Goal: Task Accomplishment & Management: Manage account settings

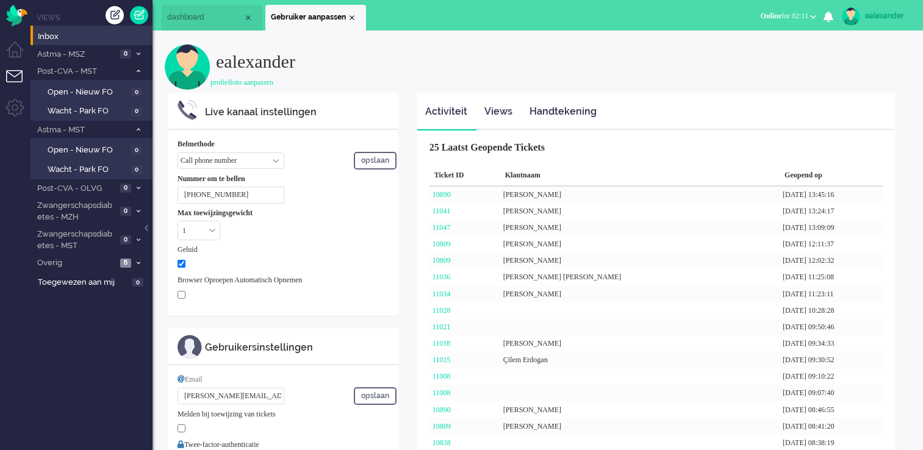
select select "nl"
click at [355, 17] on div "Close tab" at bounding box center [352, 18] width 10 height 10
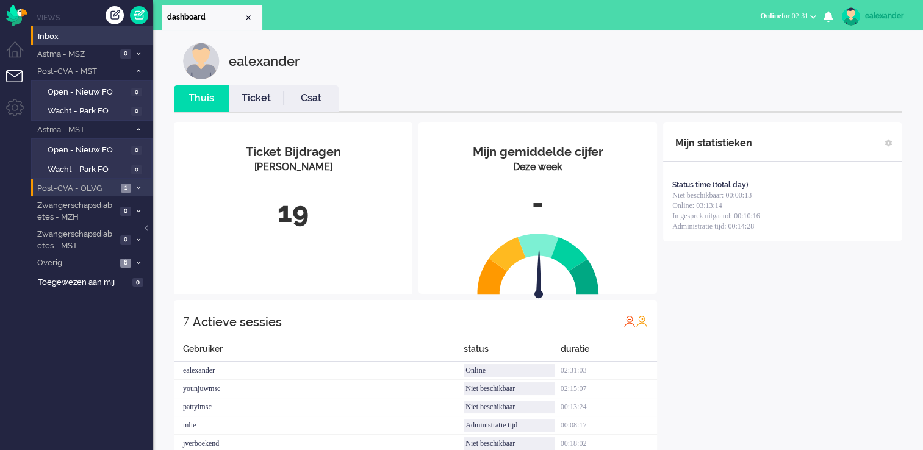
click at [126, 191] on span "1" at bounding box center [126, 188] width 10 height 9
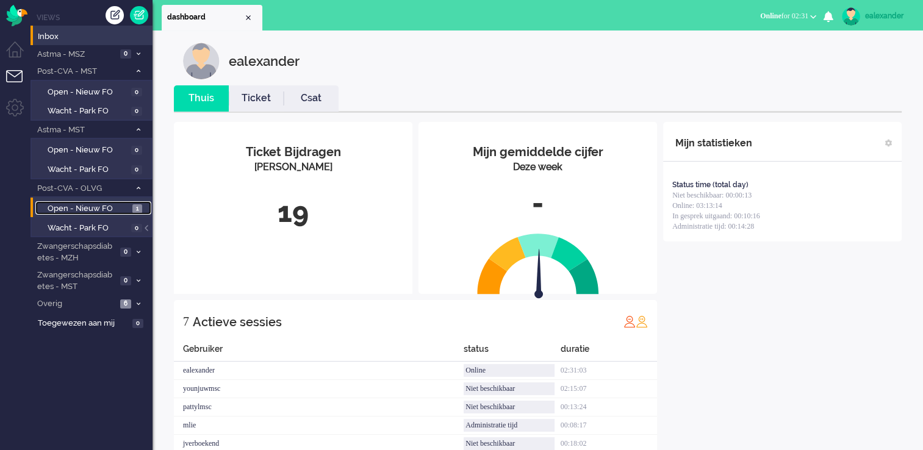
click at [135, 208] on span "1" at bounding box center [137, 208] width 10 height 9
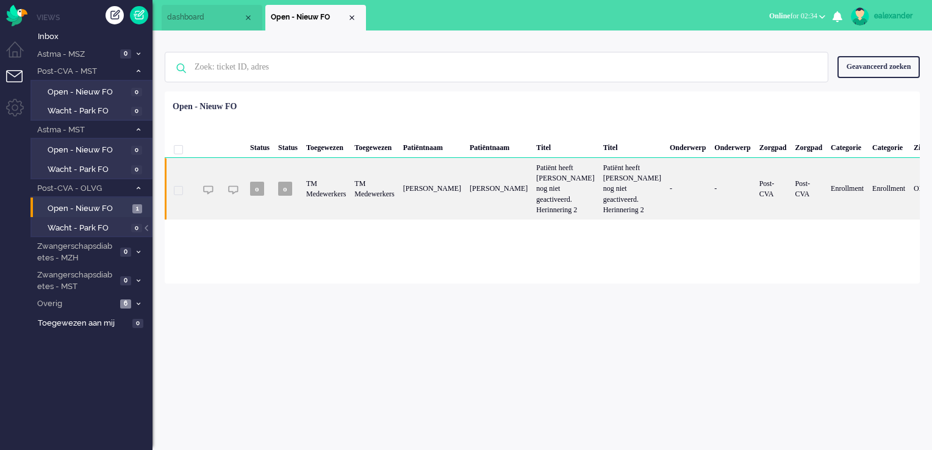
click at [642, 175] on div "Patiënt heeft [PERSON_NAME] nog niet geactiveerd. Herinnering 2" at bounding box center [632, 189] width 66 height 62
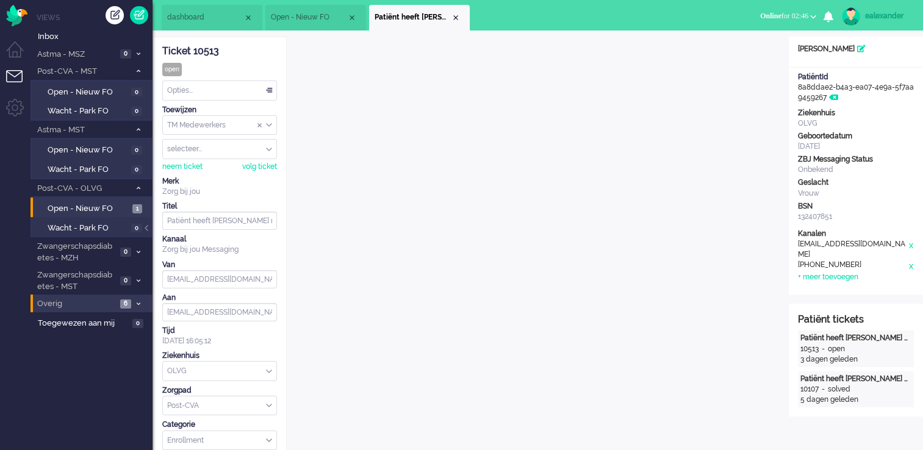
click at [116, 303] on span "Overig" at bounding box center [75, 304] width 81 height 12
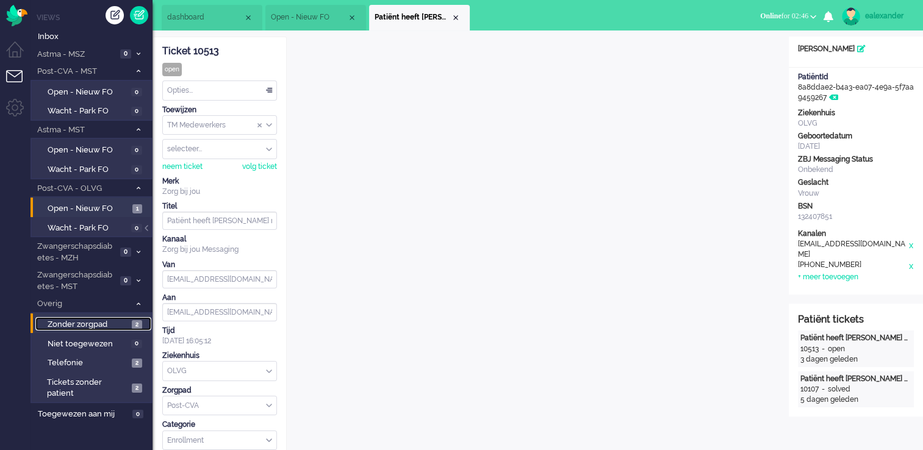
click at [98, 323] on span "Zonder zorgpad" at bounding box center [88, 325] width 81 height 12
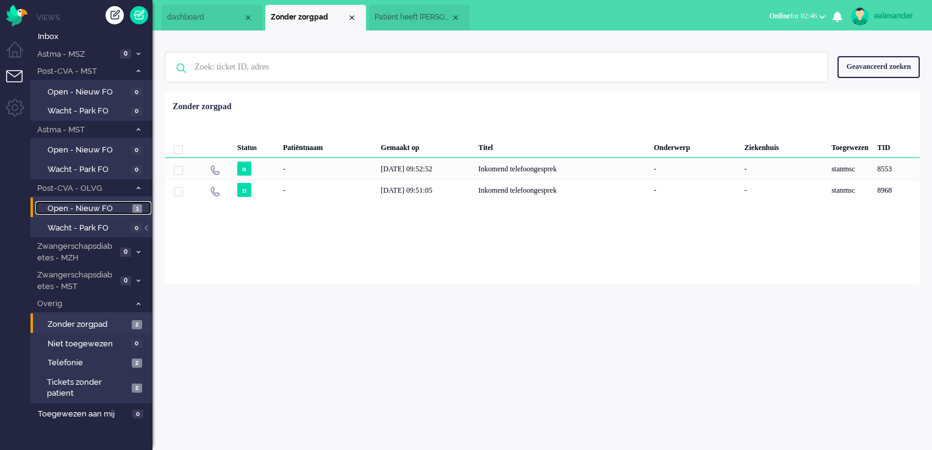
click at [121, 206] on span "Open - Nieuw FO" at bounding box center [89, 209] width 82 height 12
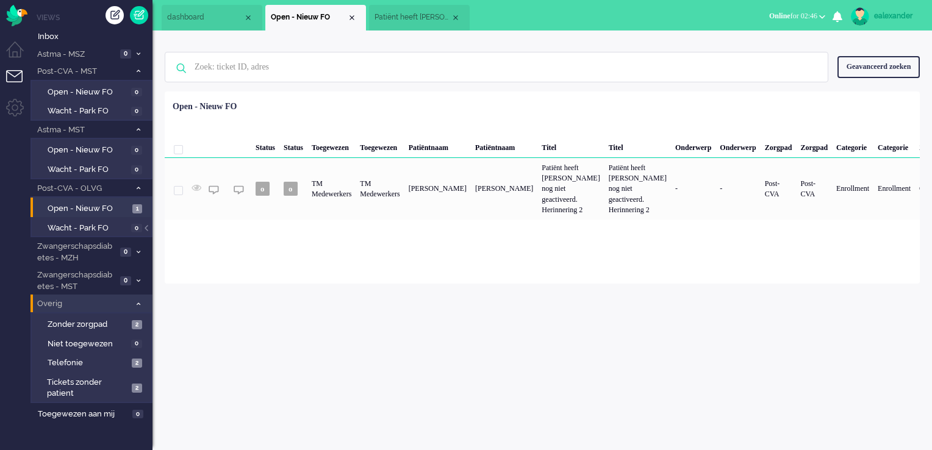
click at [133, 306] on li "Overig 6" at bounding box center [91, 304] width 122 height 18
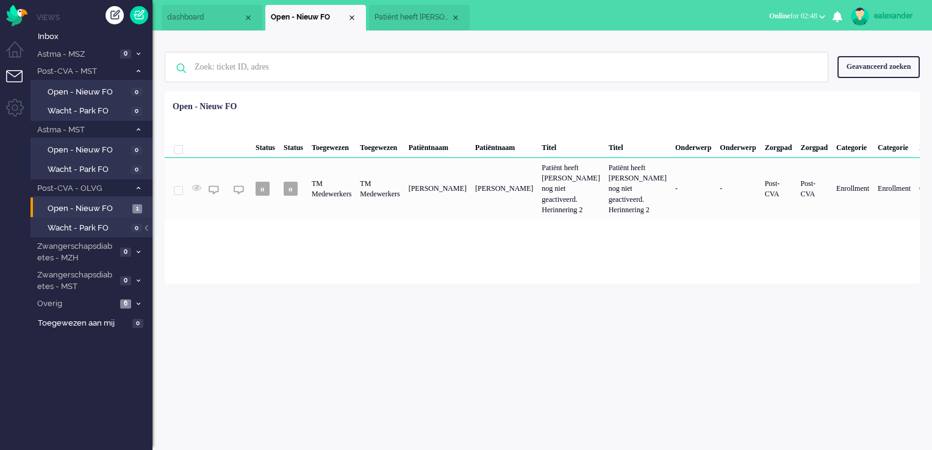
click at [457, 20] on div "Close tab" at bounding box center [456, 18] width 10 height 10
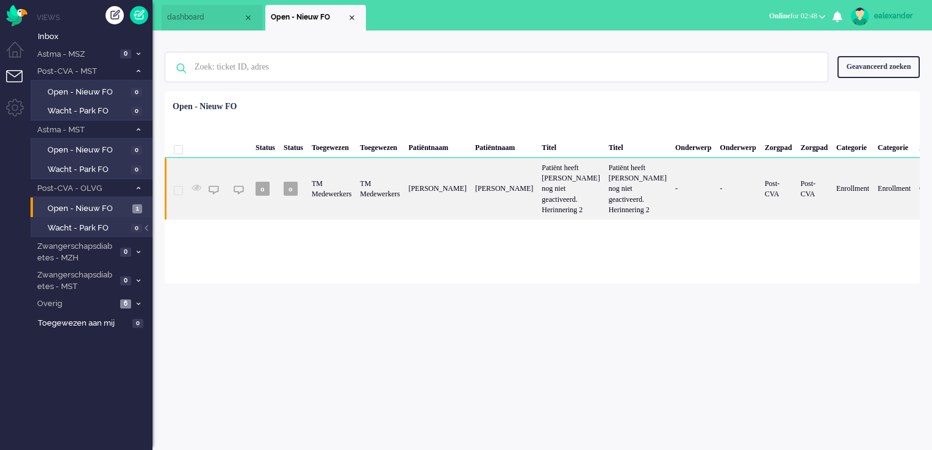
click at [452, 195] on div "[PERSON_NAME]" at bounding box center [437, 189] width 66 height 62
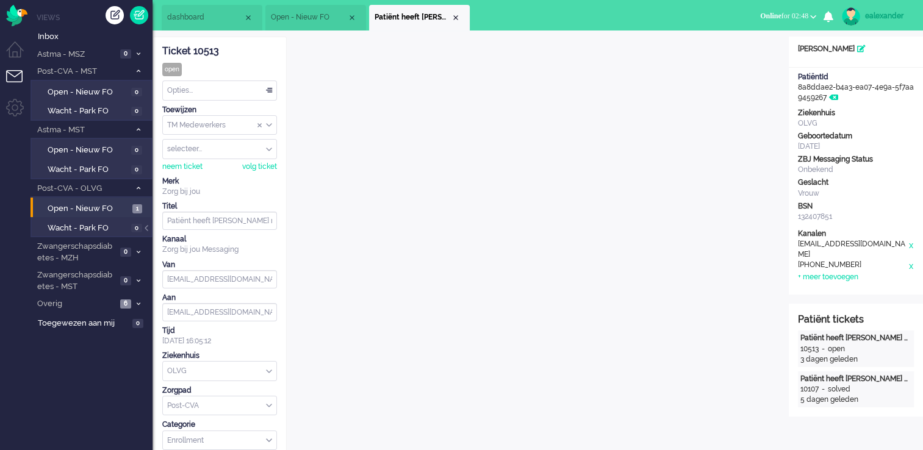
scroll to position [37, 0]
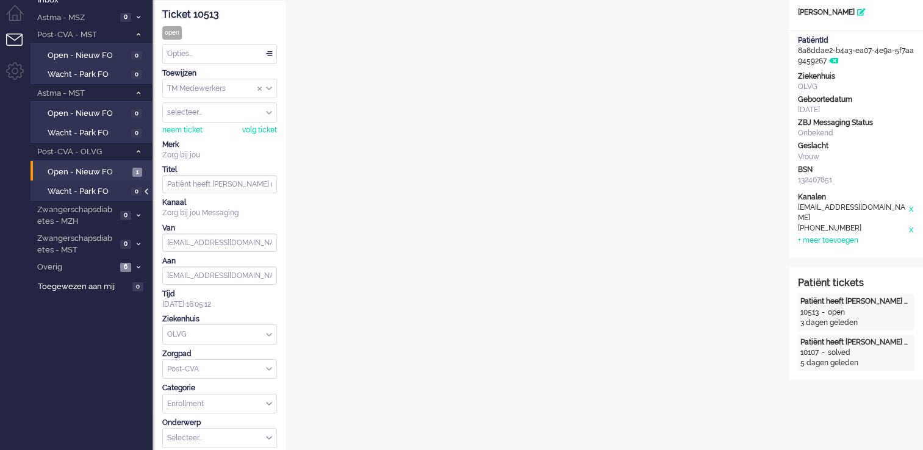
click at [145, 192] on div at bounding box center [148, 197] width 6 height 18
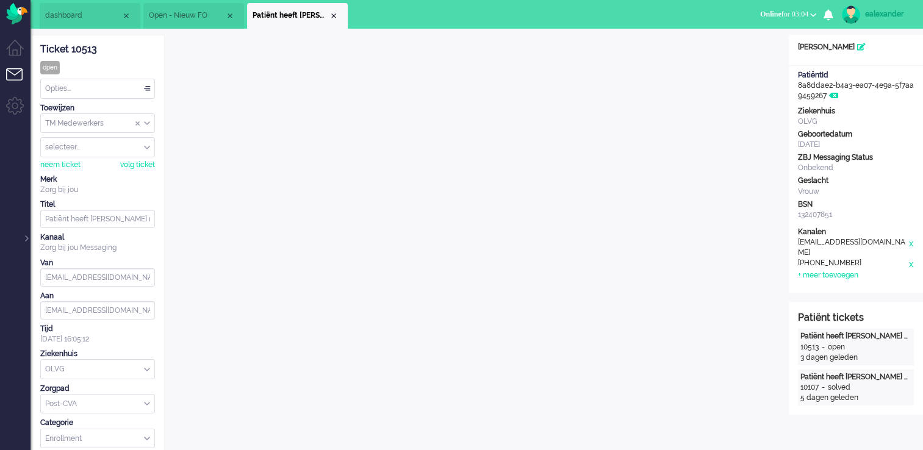
scroll to position [0, 0]
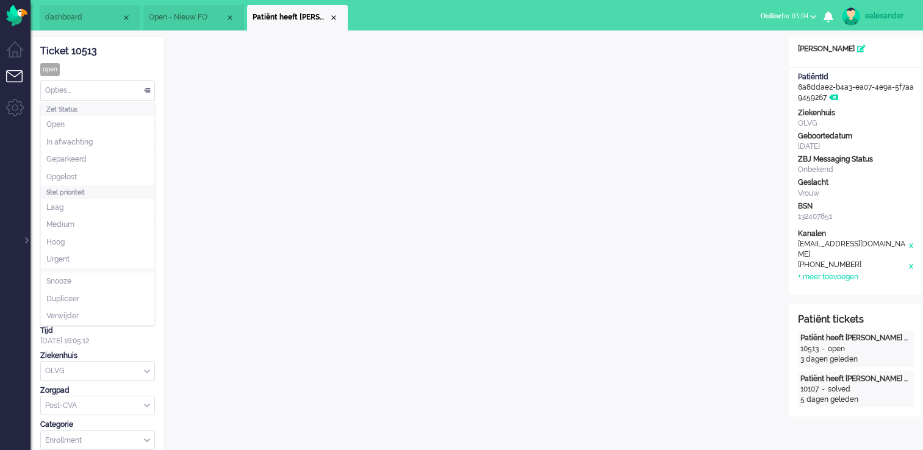
click at [146, 90] on div "Opties..." at bounding box center [97, 90] width 113 height 19
click at [95, 182] on li "Opgelost" at bounding box center [97, 177] width 113 height 18
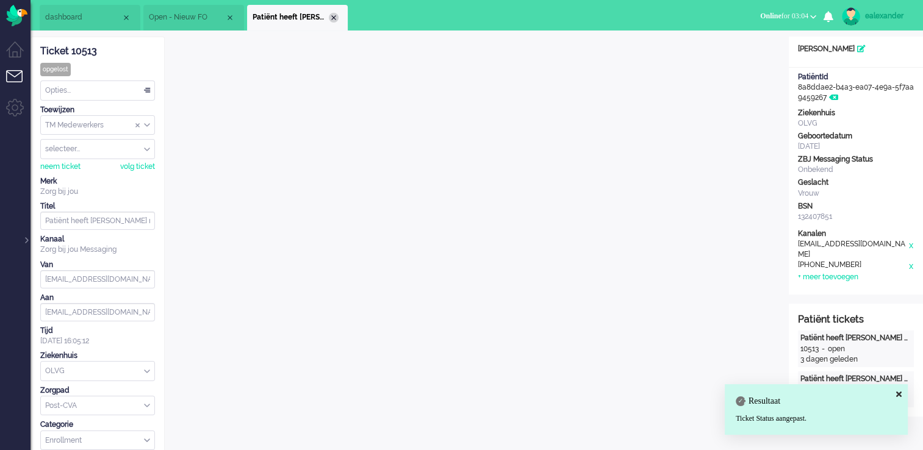
click at [332, 18] on div "Close tab" at bounding box center [334, 18] width 10 height 10
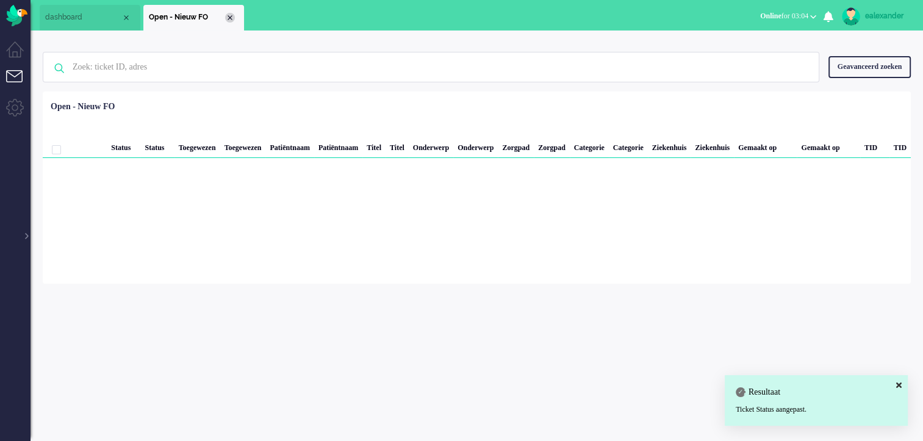
click at [229, 20] on div "Close tab" at bounding box center [230, 18] width 10 height 10
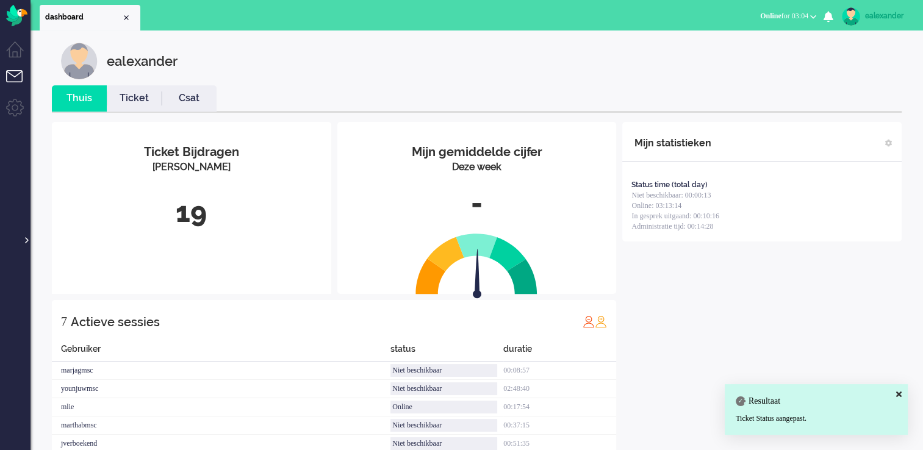
click at [26, 242] on div at bounding box center [26, 234] width 6 height 18
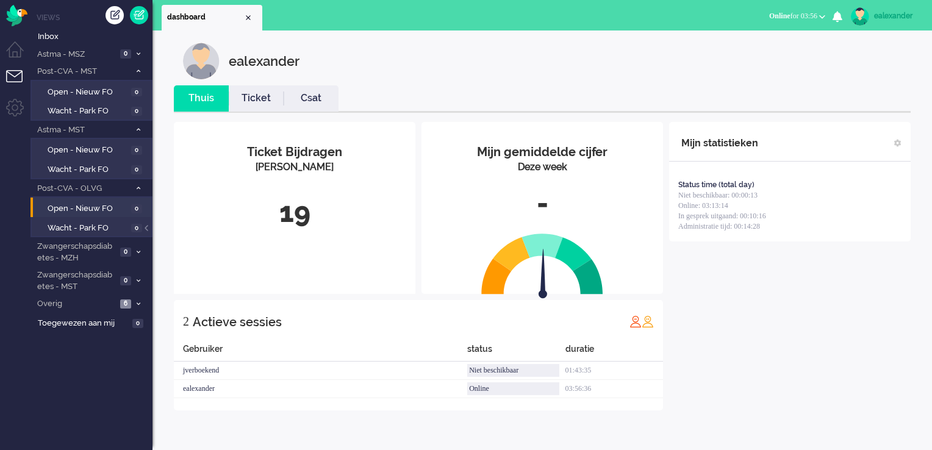
click at [244, 102] on link "Ticket" at bounding box center [256, 98] width 55 height 14
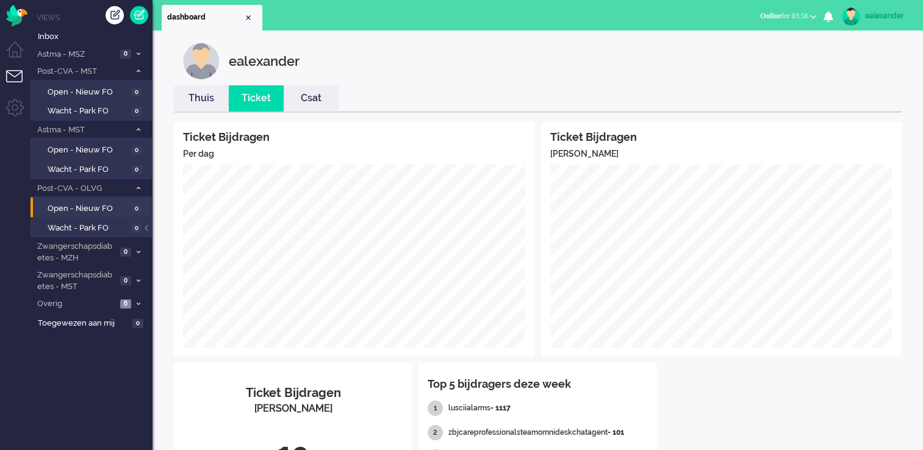
click at [205, 105] on link "Thuis" at bounding box center [201, 98] width 55 height 14
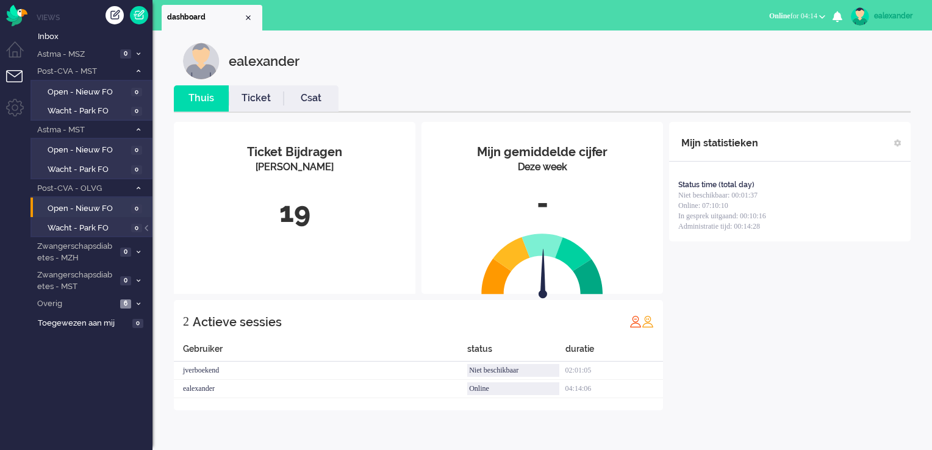
drag, startPoint x: 798, startPoint y: 14, endPoint x: 795, endPoint y: 28, distance: 14.4
click at [798, 15] on span "Online for 04:14" at bounding box center [793, 16] width 48 height 9
click at [786, 45] on label "Niet beschikbaar" at bounding box center [774, 41] width 96 height 10
click at [906, 18] on div "ealexander" at bounding box center [897, 16] width 46 height 12
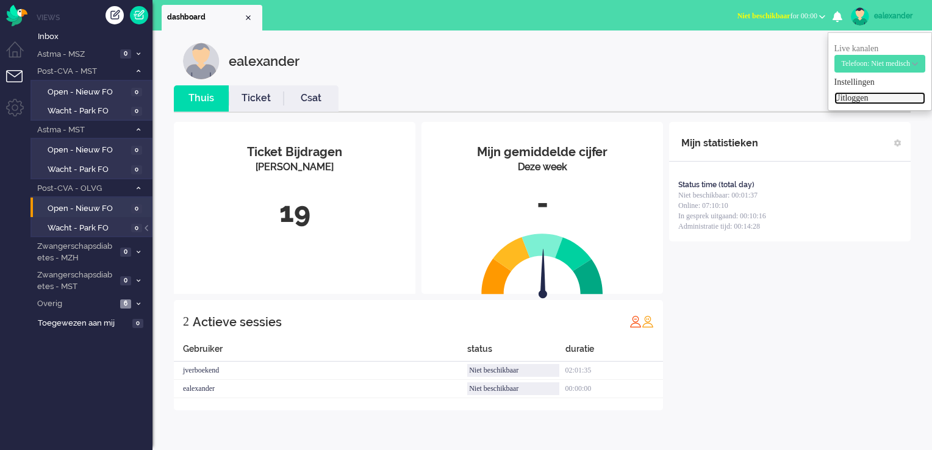
click at [839, 99] on link "Uitloggen" at bounding box center [879, 98] width 91 height 12
